Goal: Find contact information: Find contact information

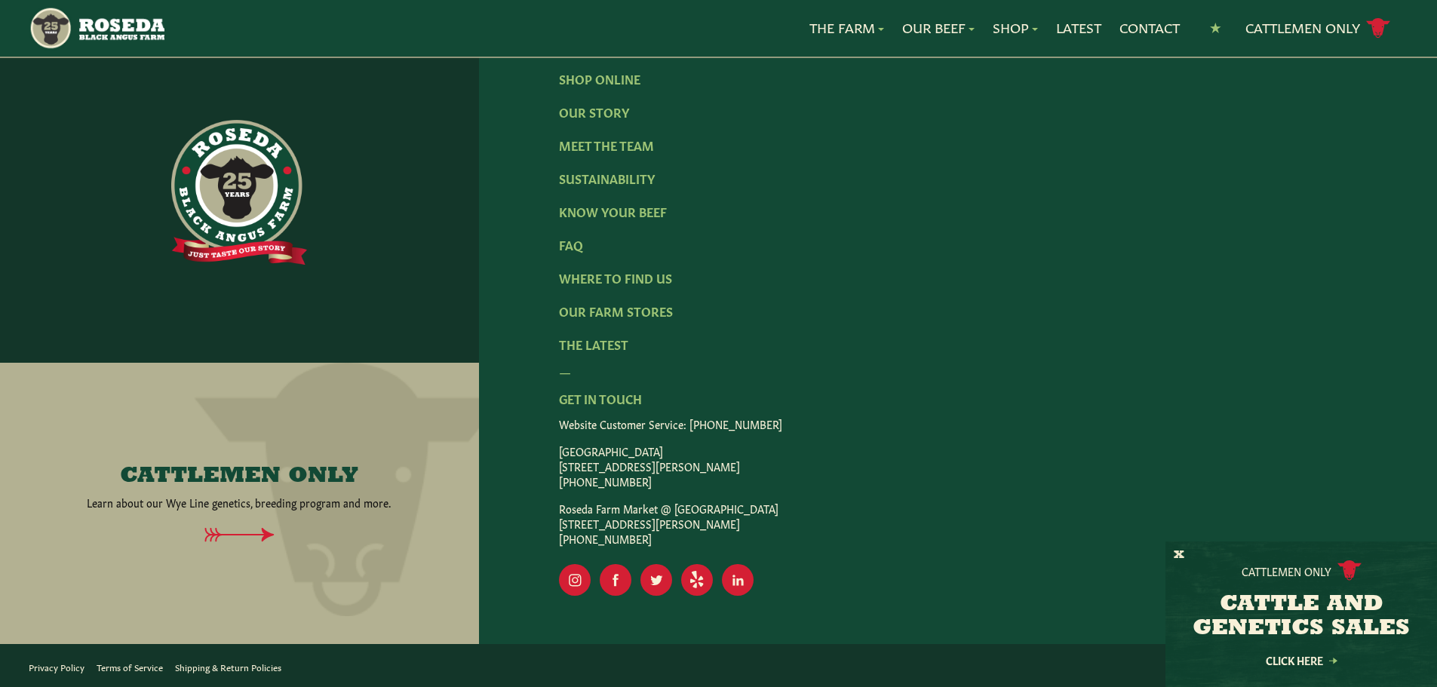
scroll to position [2657, 0]
drag, startPoint x: 558, startPoint y: 468, endPoint x: 747, endPoint y: 470, distance: 189.3
click at [747, 470] on p "[GEOGRAPHIC_DATA] [STREET_ADDRESS][PERSON_NAME] [PHONE_NUMBER]" at bounding box center [958, 465] width 798 height 45
click at [848, 431] on p "Website Customer Service: [PHONE_NUMBER]" at bounding box center [958, 423] width 798 height 15
drag, startPoint x: 572, startPoint y: 516, endPoint x: 759, endPoint y: 518, distance: 187.0
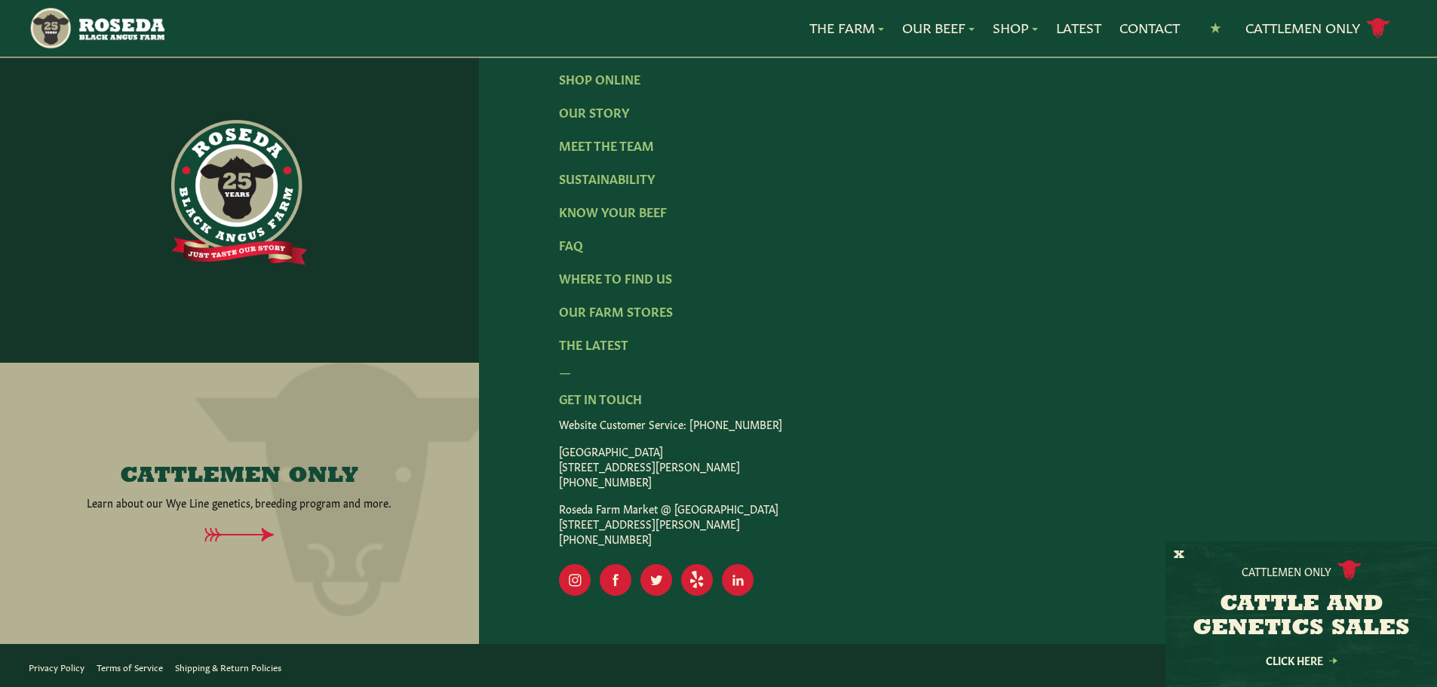
click at [759, 518] on p "Roseda Farm Market @ [GEOGRAPHIC_DATA] [STREET_ADDRESS] [PHONE_NUMBER]" at bounding box center [958, 523] width 798 height 45
click at [808, 529] on p "Roseda Farm Market @ [GEOGRAPHIC_DATA] [STREET_ADDRESS] [PHONE_NUMBER]" at bounding box center [958, 523] width 798 height 45
drag, startPoint x: 590, startPoint y: 524, endPoint x: 762, endPoint y: 531, distance: 172.1
click at [762, 531] on p "Roseda Farm Market @ [GEOGRAPHIC_DATA] [STREET_ADDRESS] [PHONE_NUMBER]" at bounding box center [958, 523] width 798 height 45
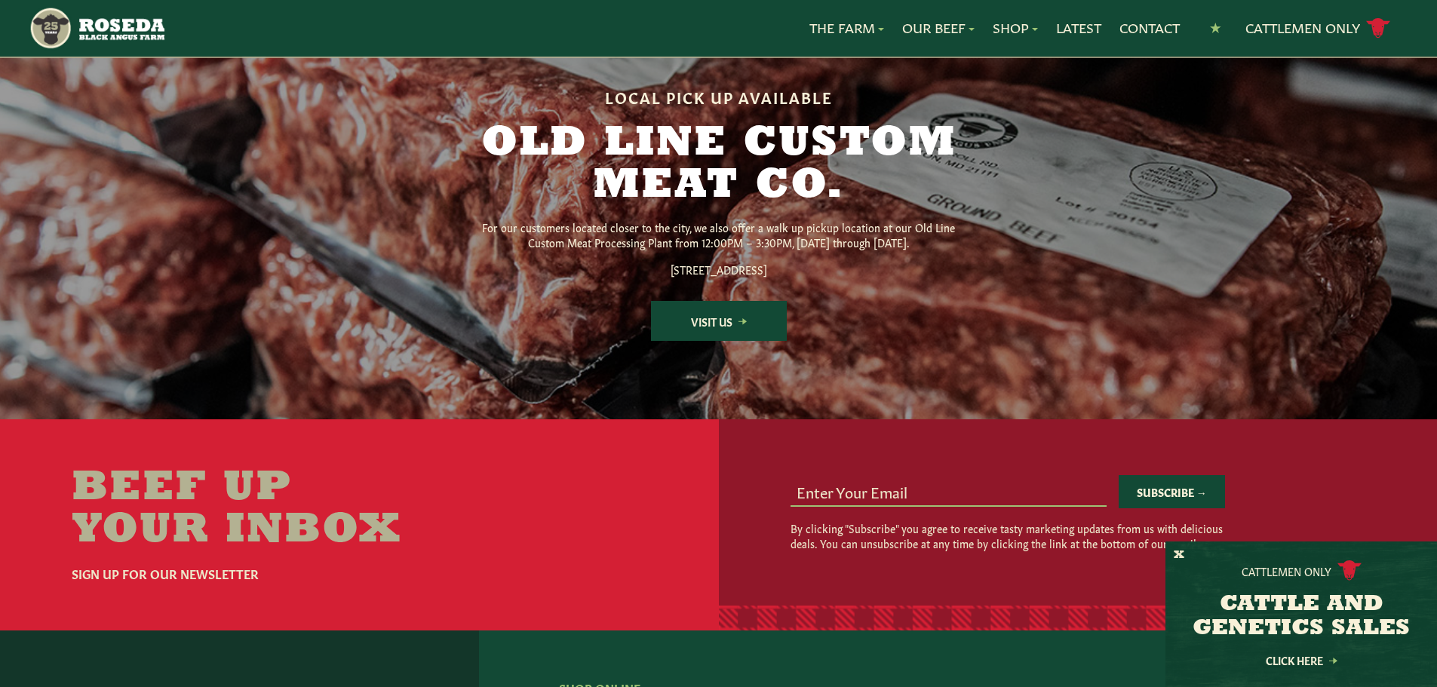
scroll to position [1979, 0]
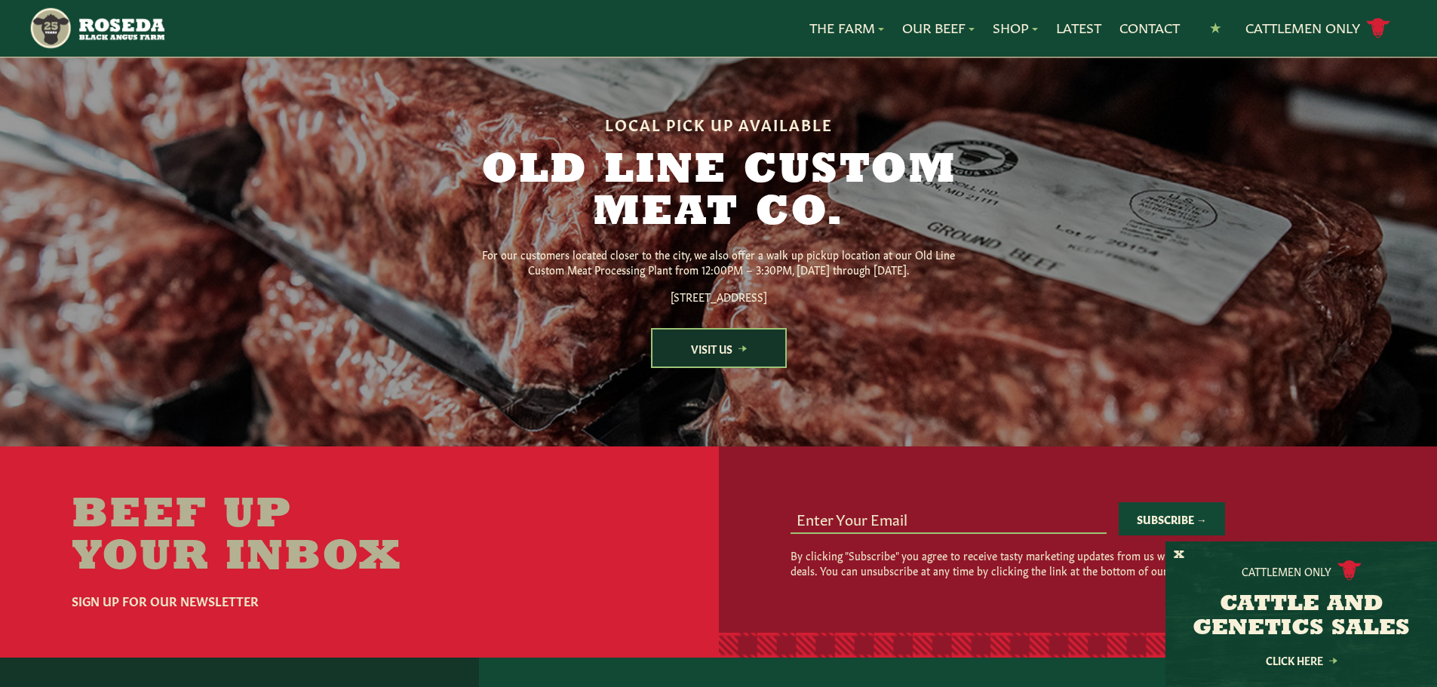
click at [701, 368] on link "Visit Us" at bounding box center [719, 348] width 136 height 40
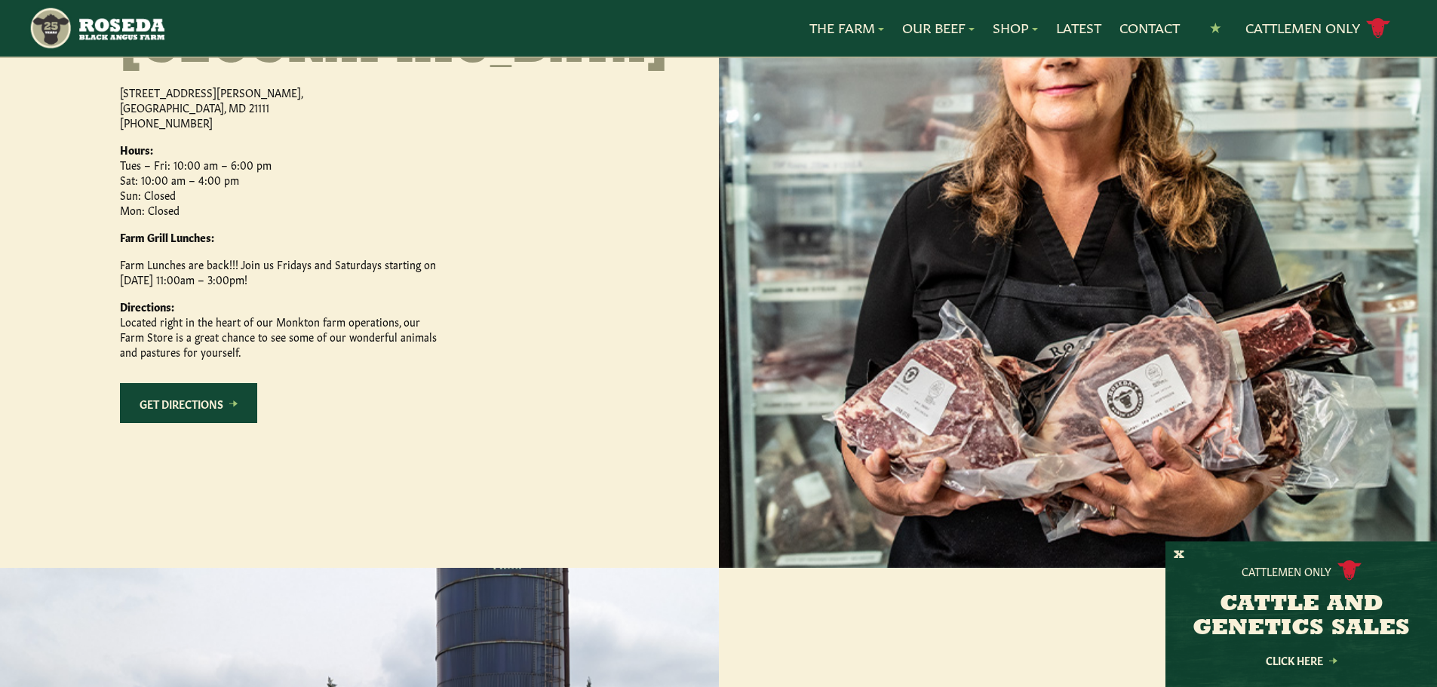
scroll to position [848, 0]
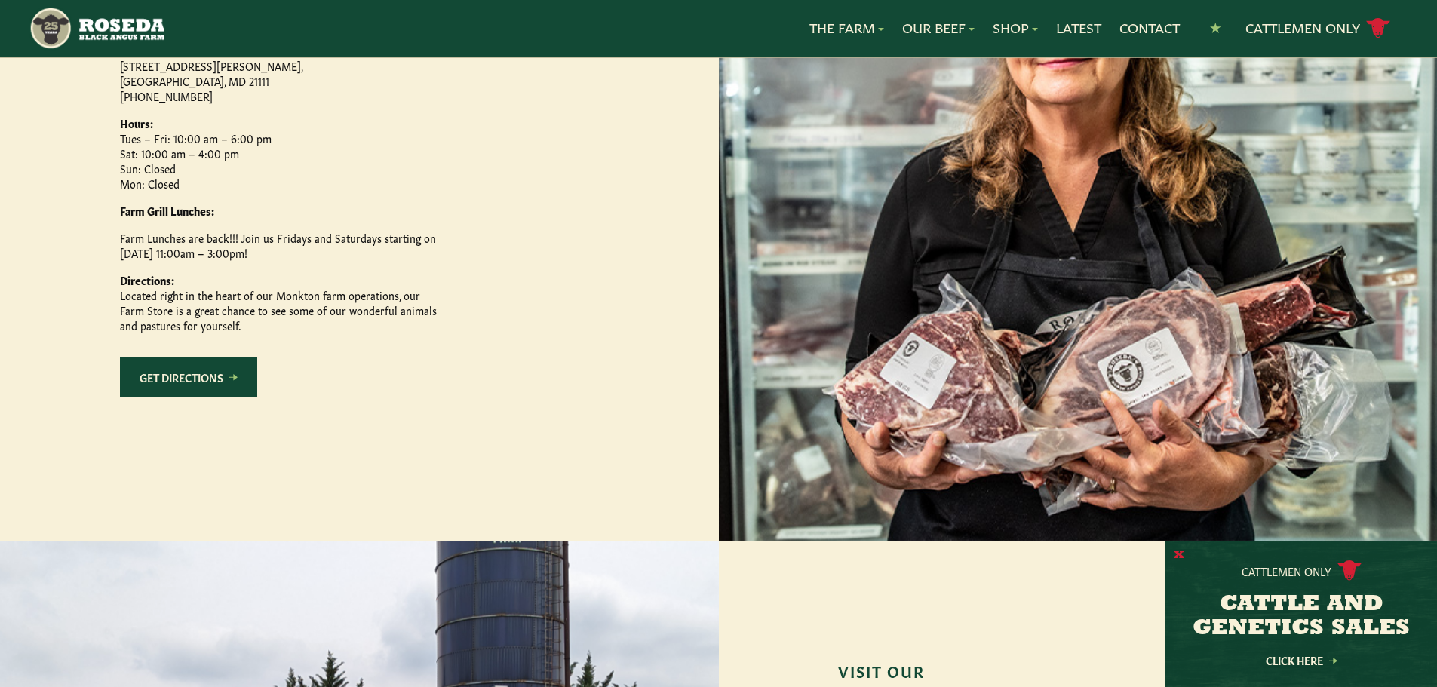
click at [1178, 552] on button "X" at bounding box center [1178, 555] width 11 height 16
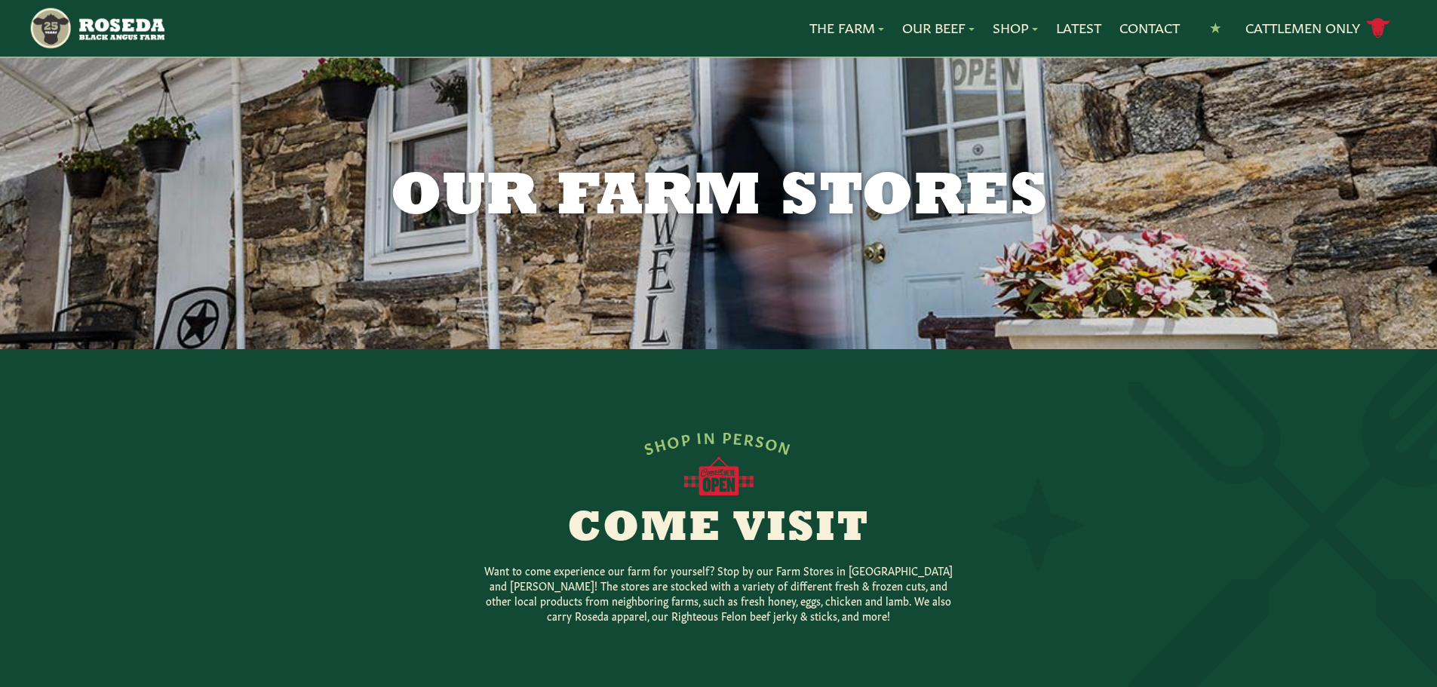
scroll to position [0, 0]
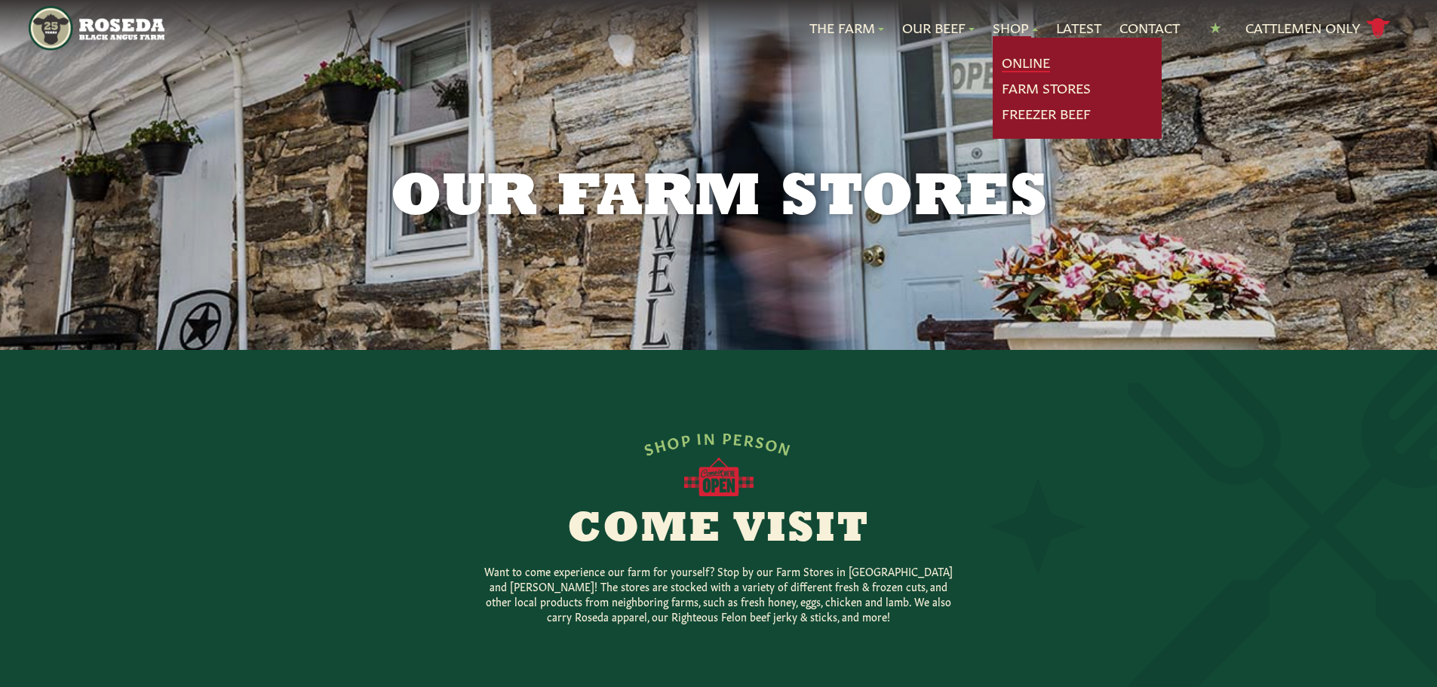
click at [1020, 60] on link "Online" at bounding box center [1025, 63] width 48 height 20
